Goal: Go to known website: Access a specific website the user already knows

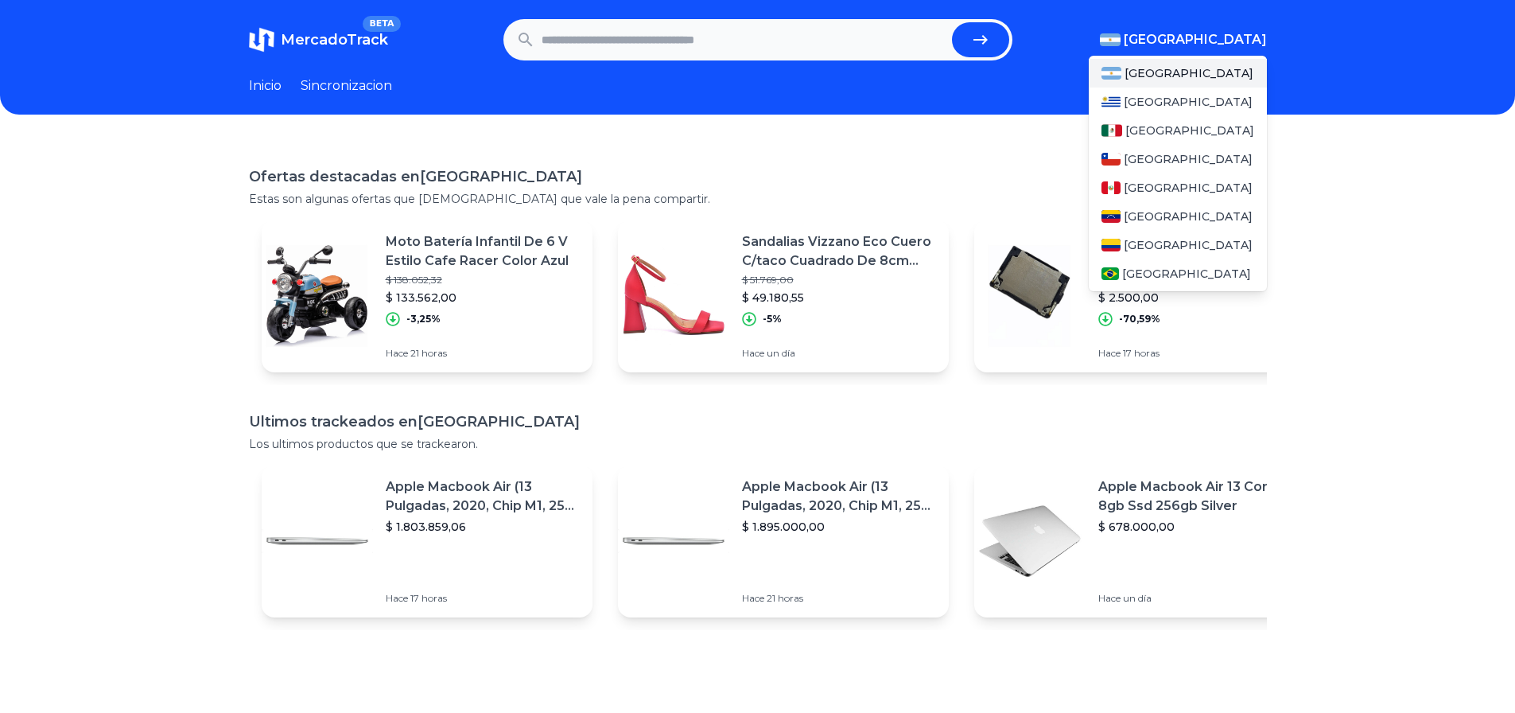
click at [1229, 35] on span "[GEOGRAPHIC_DATA]" at bounding box center [1195, 39] width 143 height 19
click at [1157, 136] on span "[GEOGRAPHIC_DATA]" at bounding box center [1190, 130] width 129 height 16
